Goal: Use online tool/utility

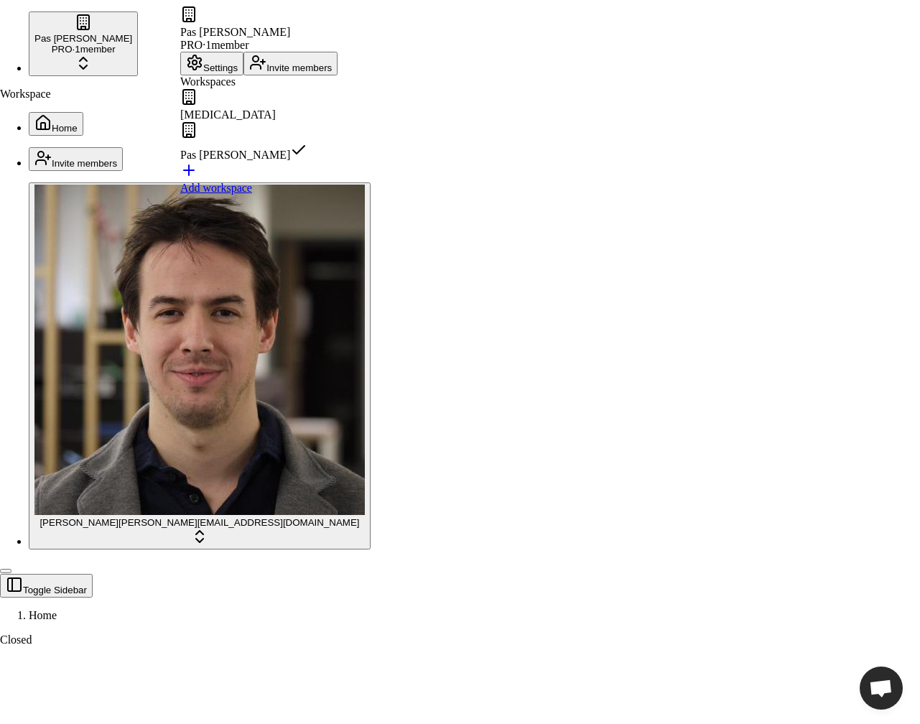
click at [240, 153] on div "Pas [PERSON_NAME]" at bounding box center [258, 141] width 157 height 40
